Goal: Transaction & Acquisition: Purchase product/service

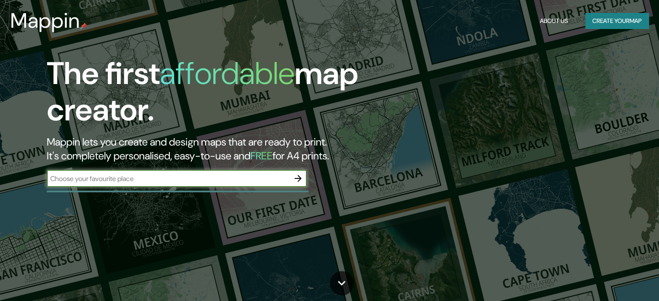
click at [206, 187] on div "​" at bounding box center [177, 179] width 260 height 19
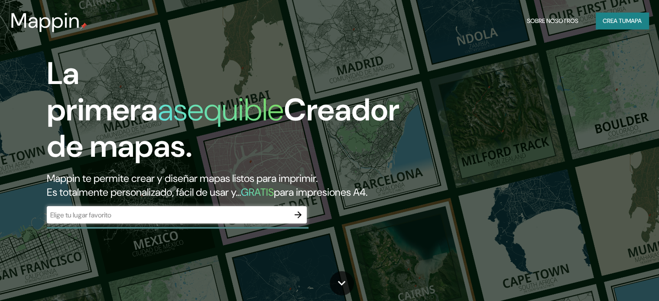
click at [205, 178] on font "Mappin te permite crear y diseñar mapas listos para imprimir." at bounding box center [182, 178] width 271 height 13
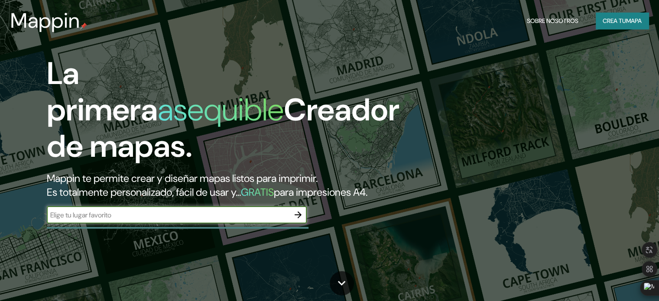
click at [180, 220] on input "text" at bounding box center [168, 215] width 243 height 10
click at [170, 220] on input "text" at bounding box center [168, 215] width 243 height 10
type input "[GEOGRAPHIC_DATA]"
click at [292, 224] on button "button" at bounding box center [298, 214] width 17 height 17
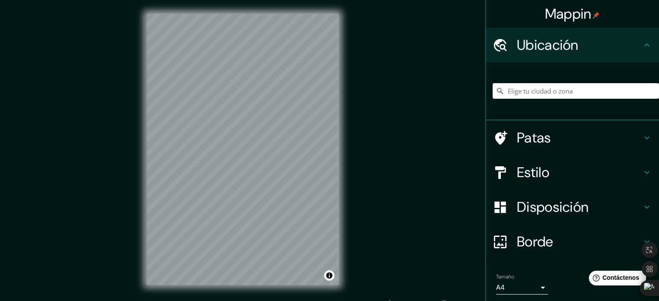
click at [556, 95] on input "Elige tu ciudad o zona" at bounding box center [576, 91] width 166 height 16
click at [531, 91] on input "Elige tu ciudad o zona" at bounding box center [576, 91] width 166 height 16
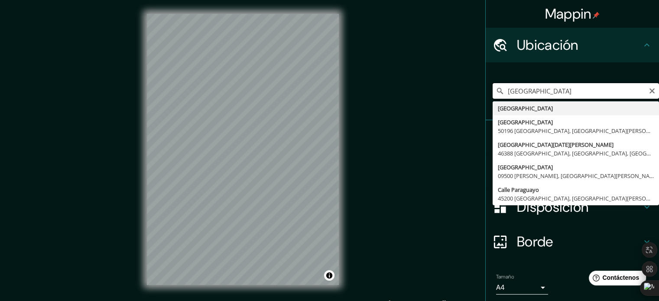
click at [541, 91] on input "[GEOGRAPHIC_DATA]" at bounding box center [576, 91] width 166 height 16
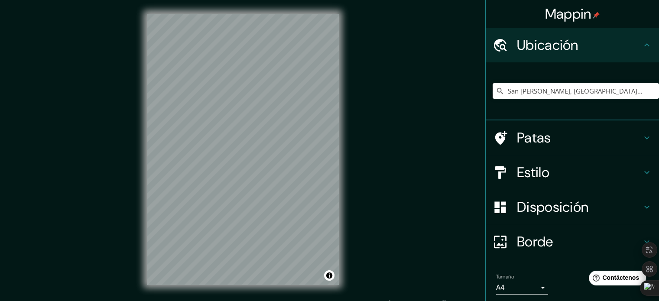
drag, startPoint x: 535, startPoint y: 92, endPoint x: 484, endPoint y: 93, distance: 50.7
click at [486, 93] on div "[GEOGRAPHIC_DATA][PERSON_NAME], [GEOGRAPHIC_DATA], [GEOGRAPHIC_DATA] [GEOGRAPHI…" at bounding box center [572, 91] width 173 height 58
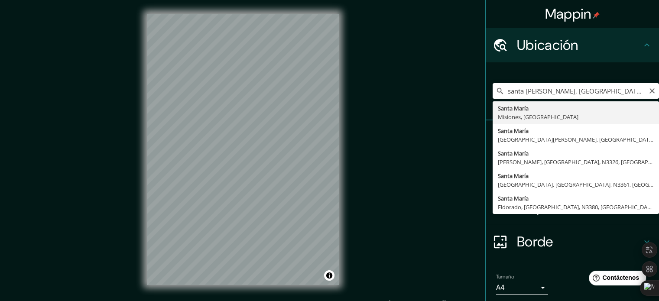
type input "Santa [PERSON_NAME], [GEOGRAPHIC_DATA], [GEOGRAPHIC_DATA]"
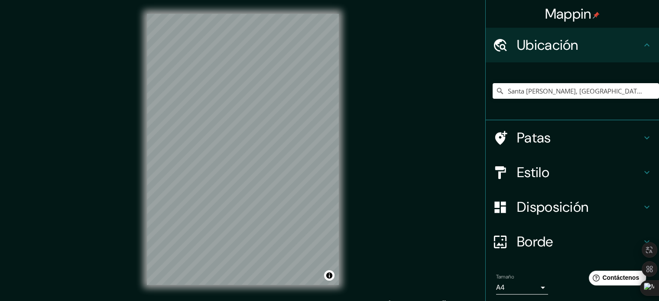
click at [531, 163] on font "Estilo" at bounding box center [533, 172] width 33 height 18
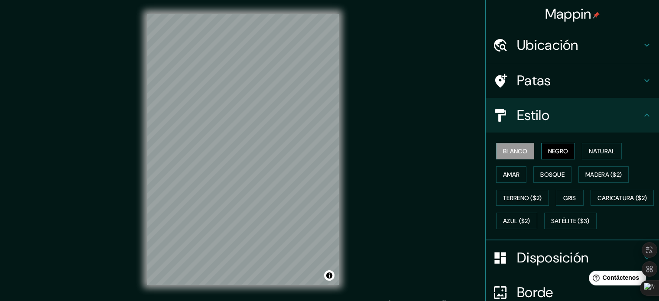
click at [563, 150] on font "Negro" at bounding box center [558, 151] width 20 height 8
click at [508, 150] on font "Blanco" at bounding box center [515, 151] width 24 height 8
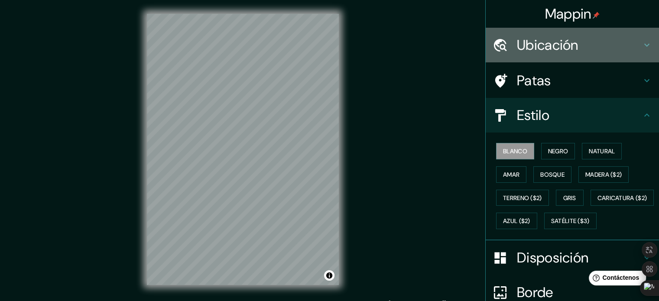
click at [558, 50] on font "Ubicación" at bounding box center [548, 45] width 62 height 18
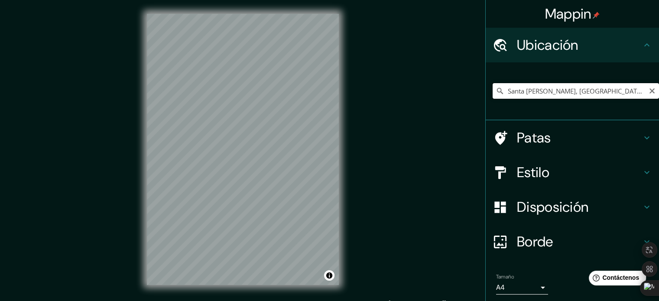
click at [565, 84] on input "Santa [PERSON_NAME], [GEOGRAPHIC_DATA], [GEOGRAPHIC_DATA]" at bounding box center [576, 91] width 166 height 16
